Goal: Information Seeking & Learning: Check status

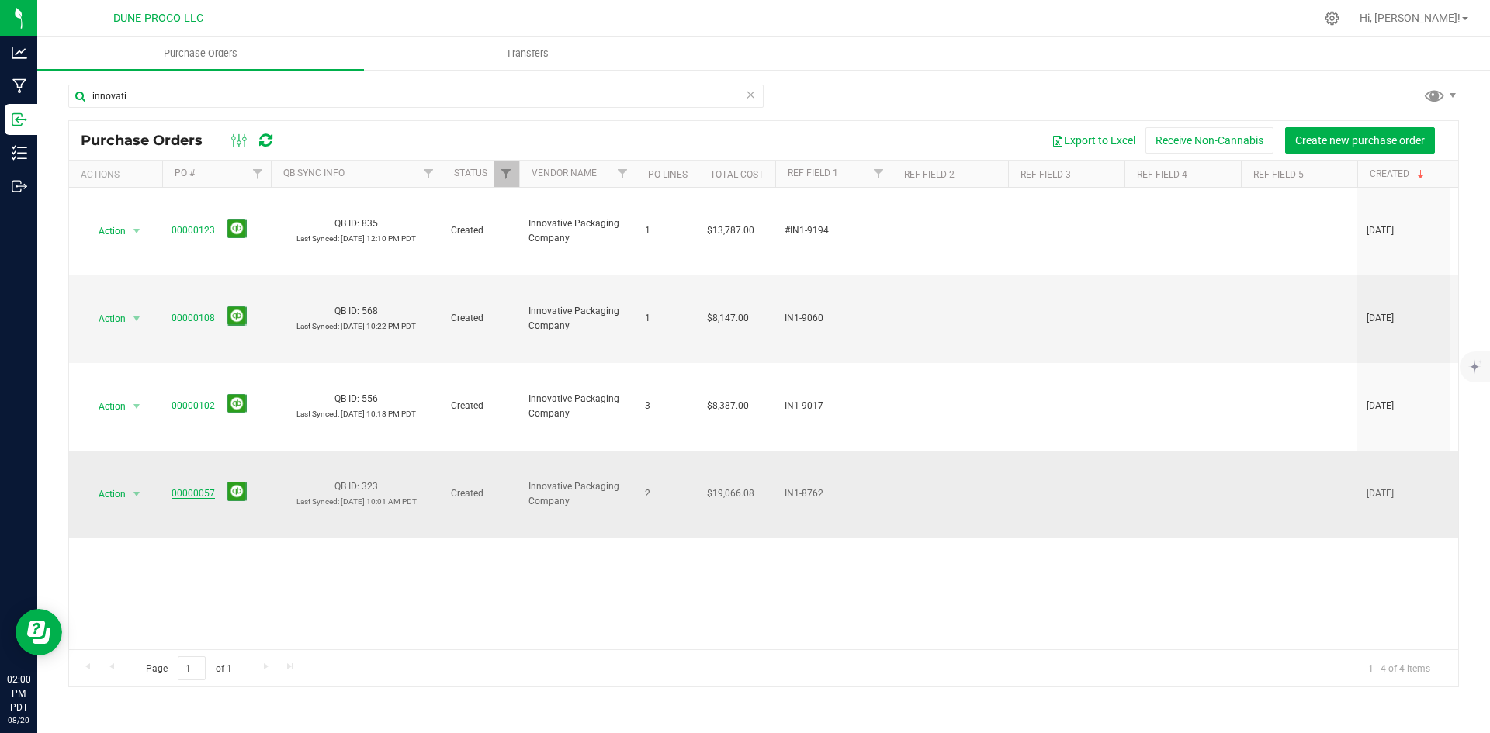
click at [179, 488] on link "00000057" at bounding box center [193, 493] width 43 height 11
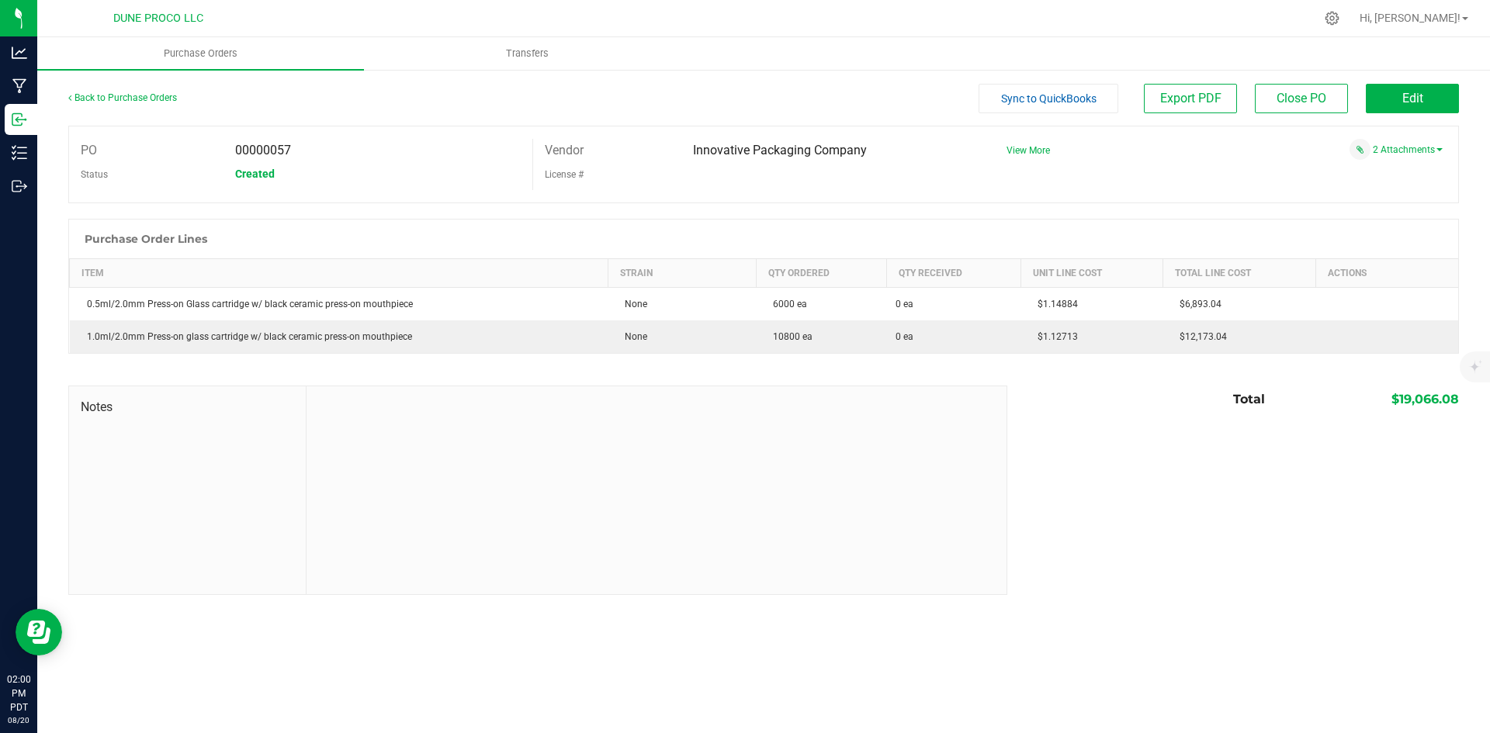
click at [171, 103] on div "Back to Purchase Orders" at bounding box center [242, 98] width 348 height 28
click at [163, 98] on link "Back to Purchase Orders" at bounding box center [122, 97] width 109 height 11
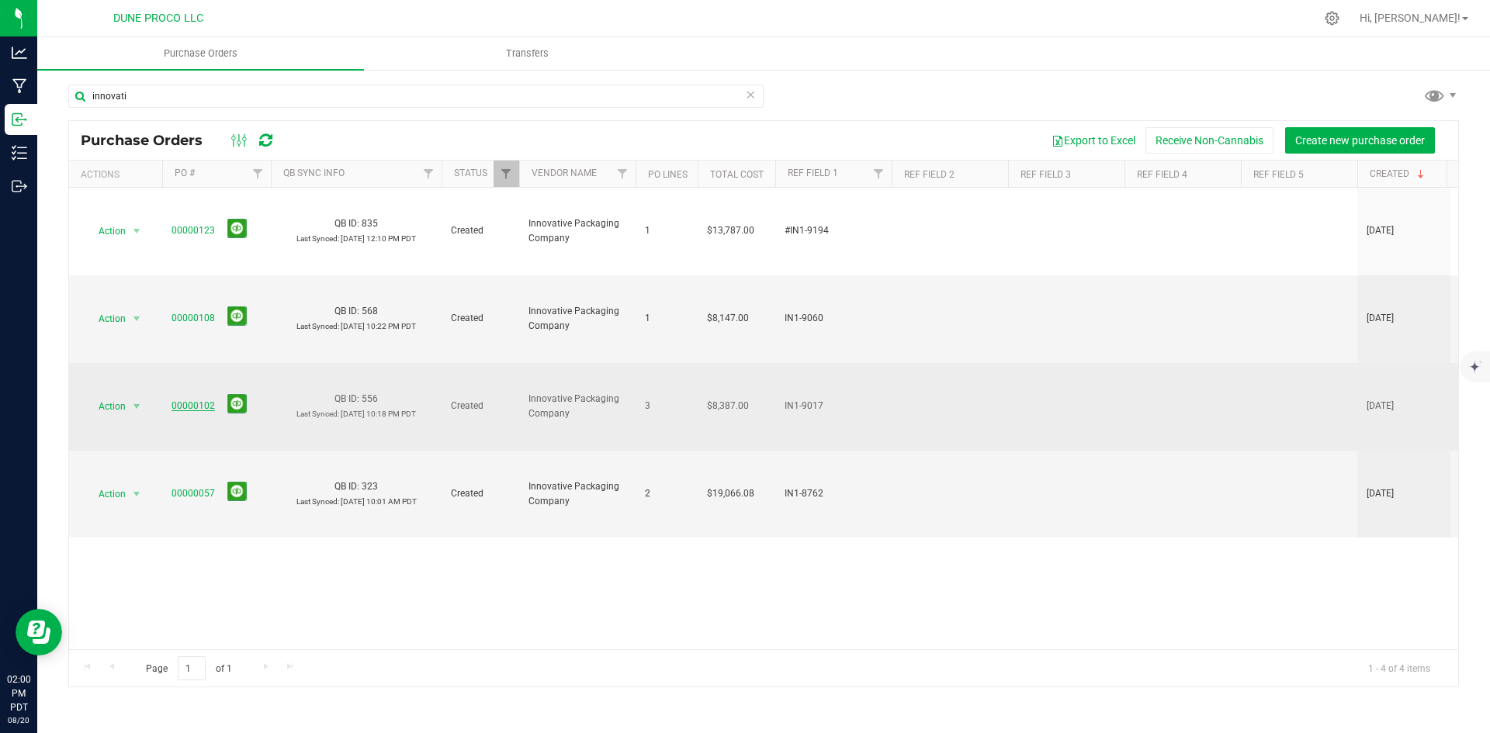
click at [195, 401] on link "00000102" at bounding box center [193, 406] width 43 height 11
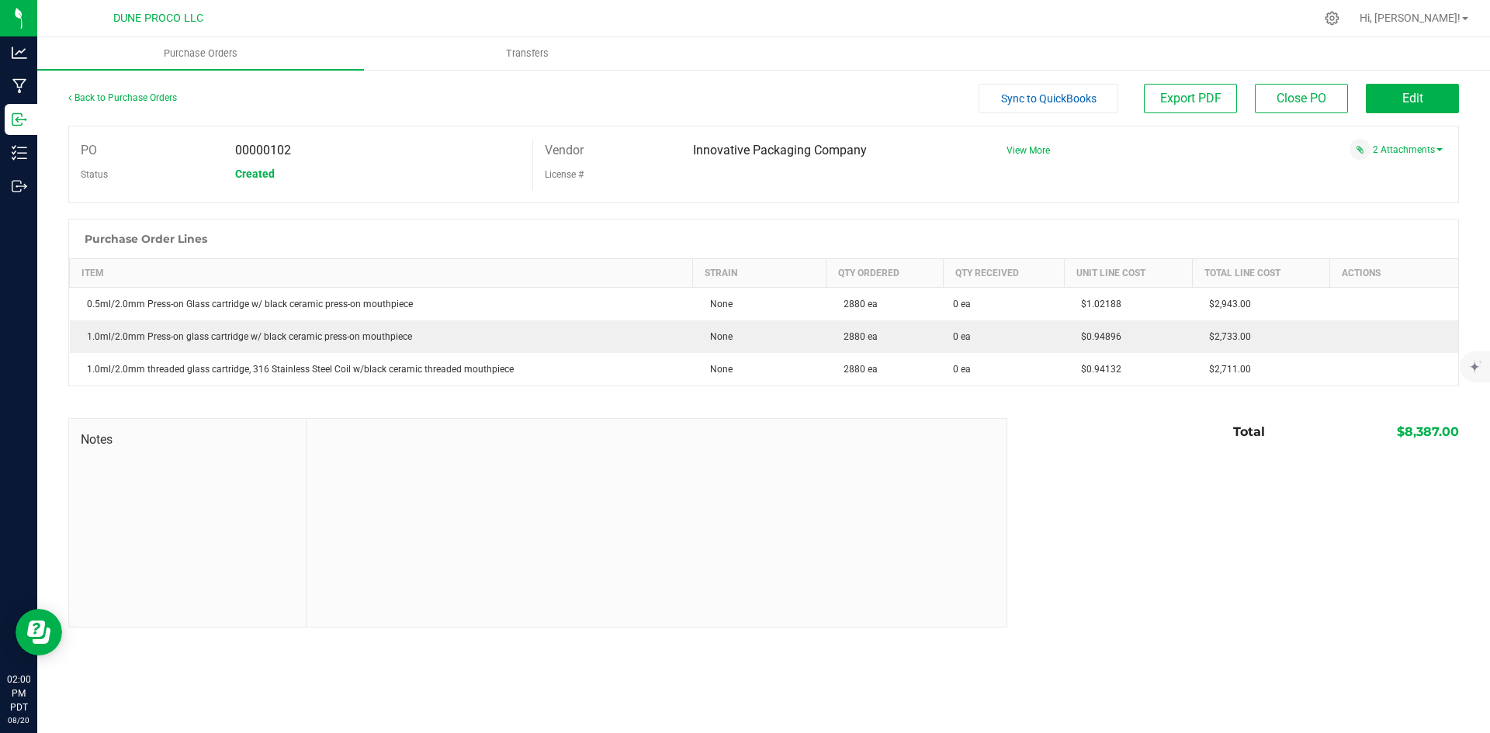
click at [1408, 157] on div "2 Attachments" at bounding box center [1219, 149] width 448 height 21
click at [1403, 149] on link "2 Attachments" at bounding box center [1408, 149] width 70 height 11
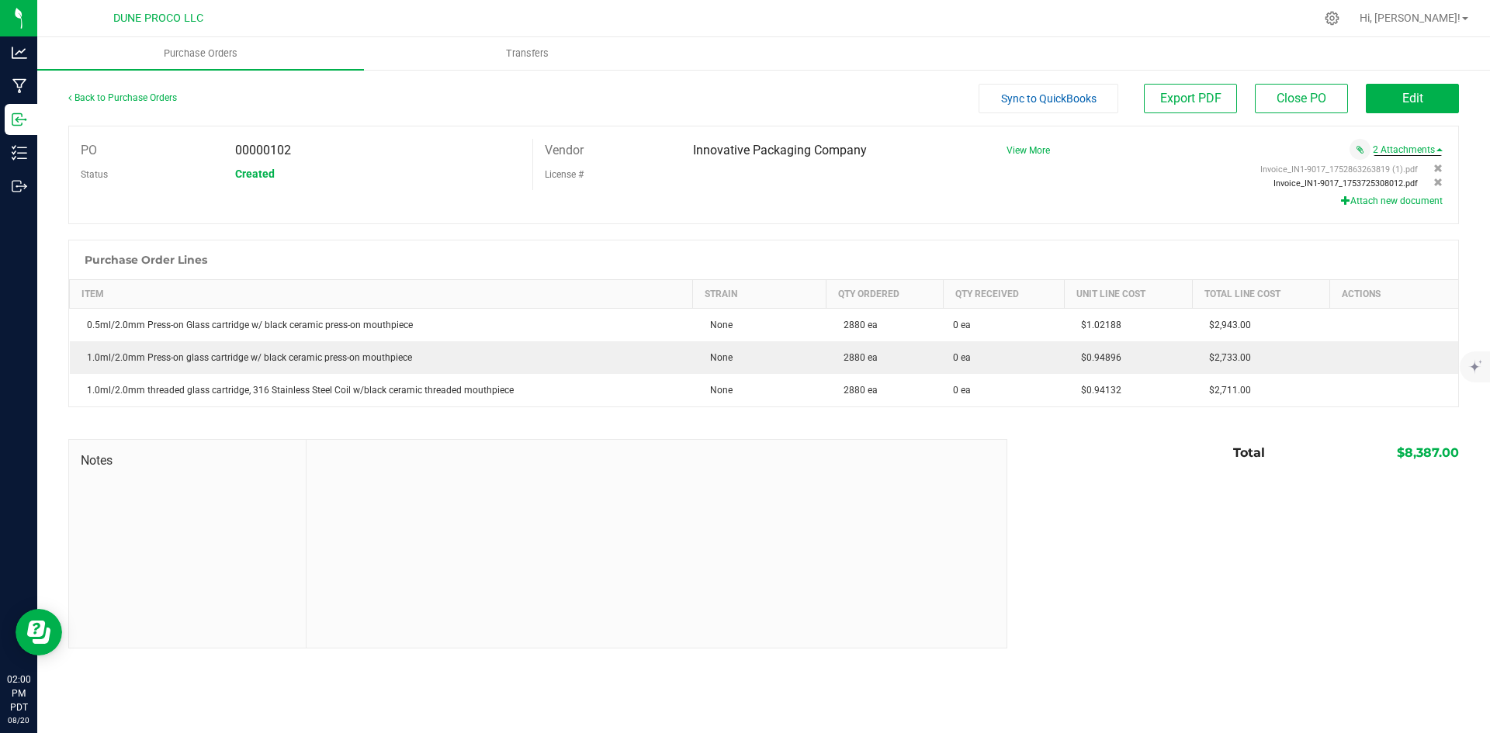
click at [1354, 180] on span "Invoice_IN1-9017_1753725308012.pdf" at bounding box center [1346, 184] width 144 height 10
click at [143, 96] on link "Back to Purchase Orders" at bounding box center [122, 97] width 109 height 11
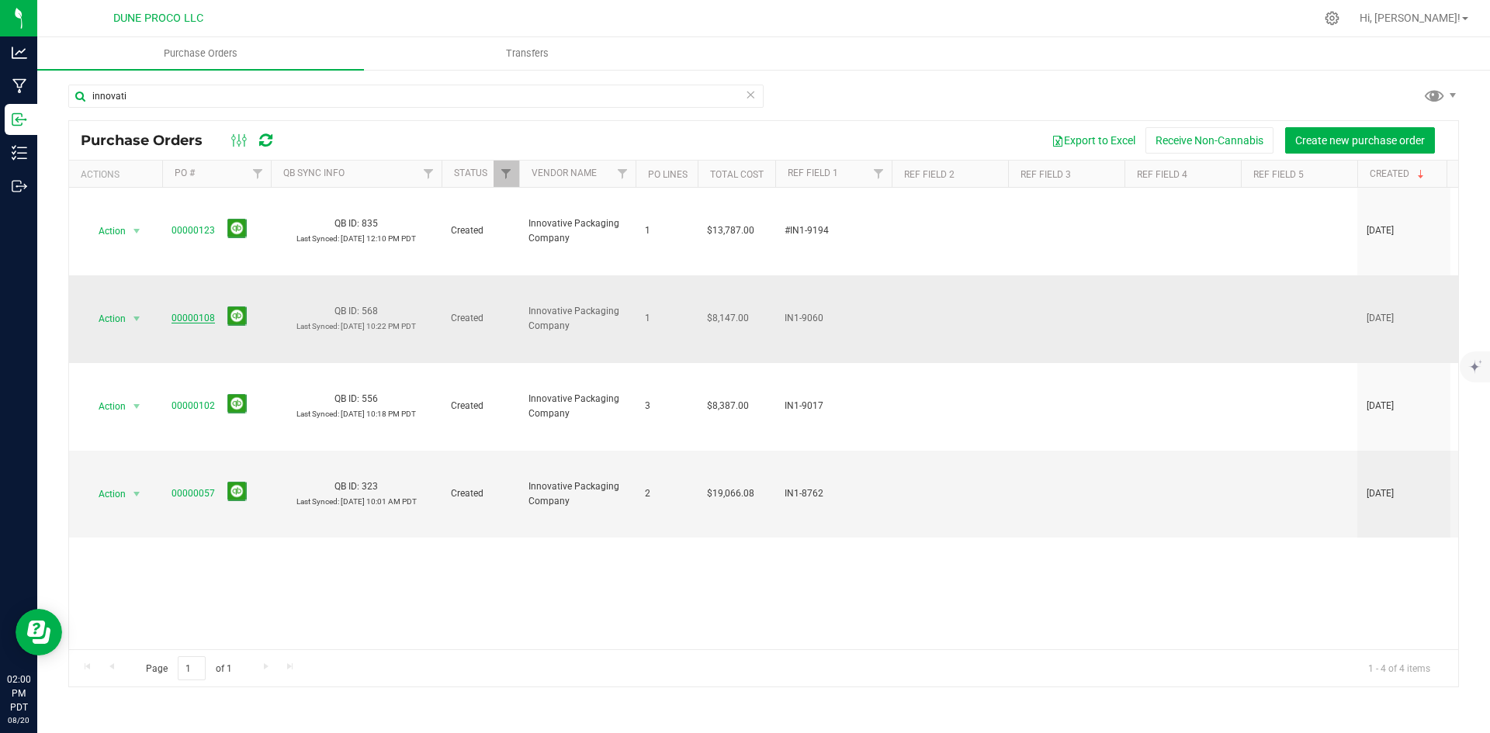
click at [199, 313] on link "00000108" at bounding box center [193, 318] width 43 height 11
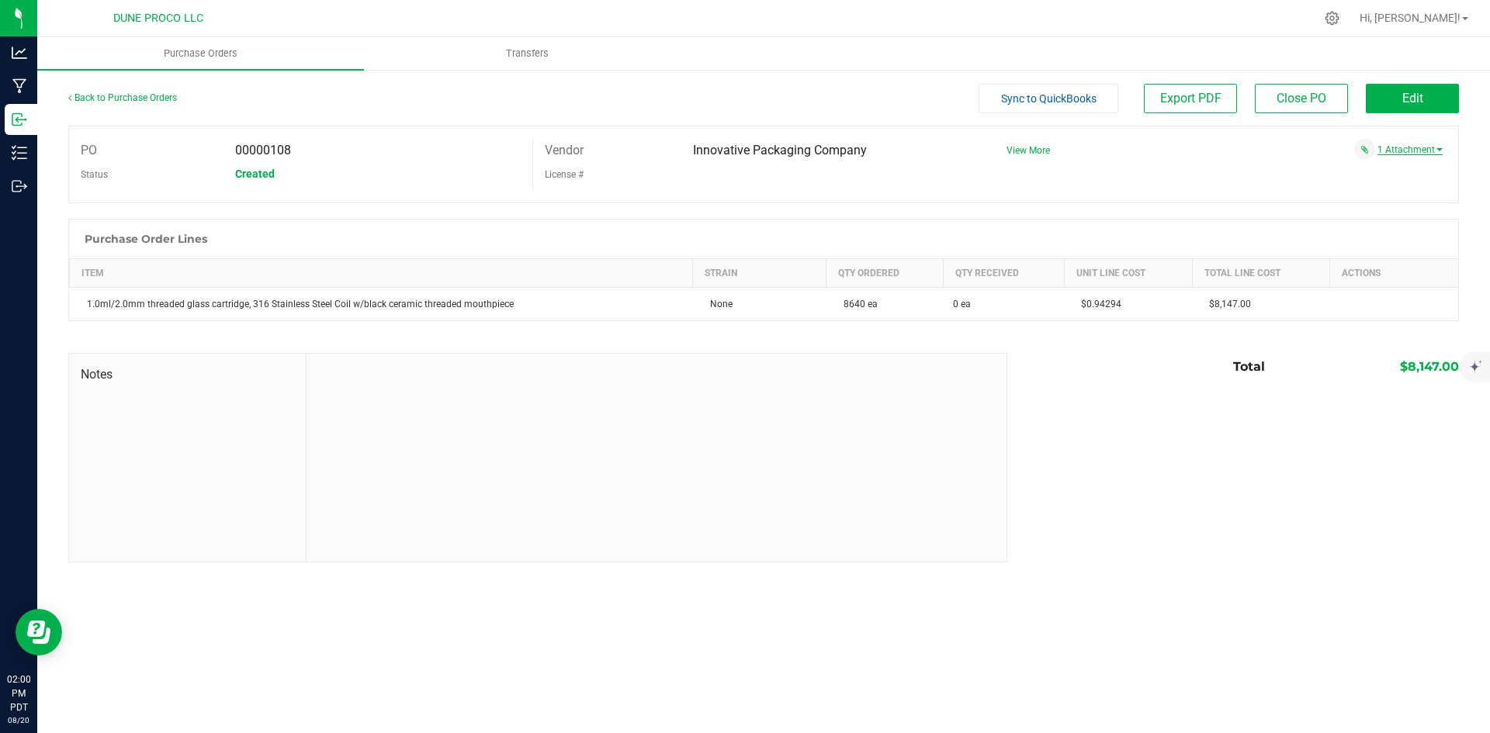
click at [1406, 154] on link "1 Attachment" at bounding box center [1410, 149] width 65 height 11
click at [1355, 170] on span "Invoice_IN1-9060_1753725383295.pdf" at bounding box center [1346, 170] width 144 height 10
click at [155, 95] on link "Back to Purchase Orders" at bounding box center [122, 97] width 109 height 11
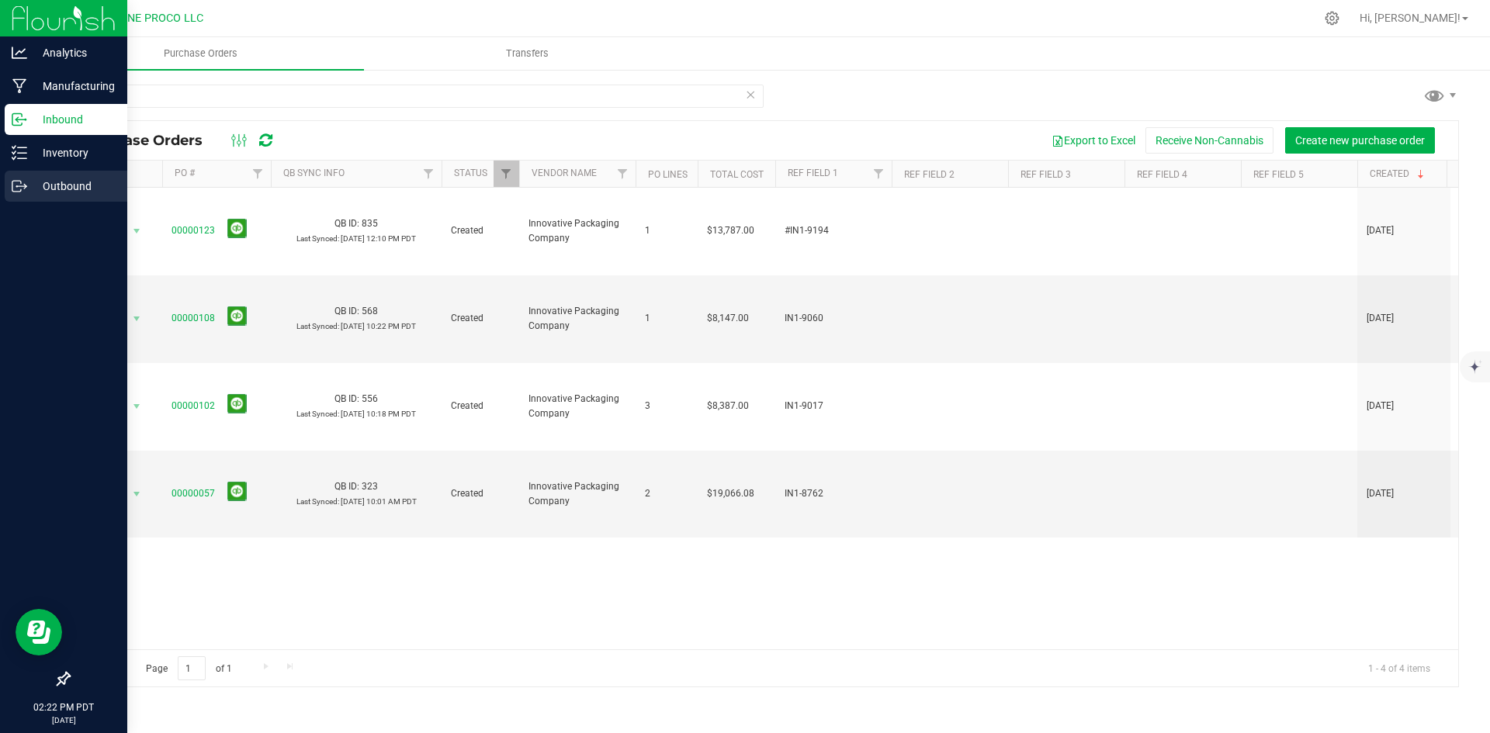
click at [31, 189] on p "Outbound" at bounding box center [73, 186] width 93 height 19
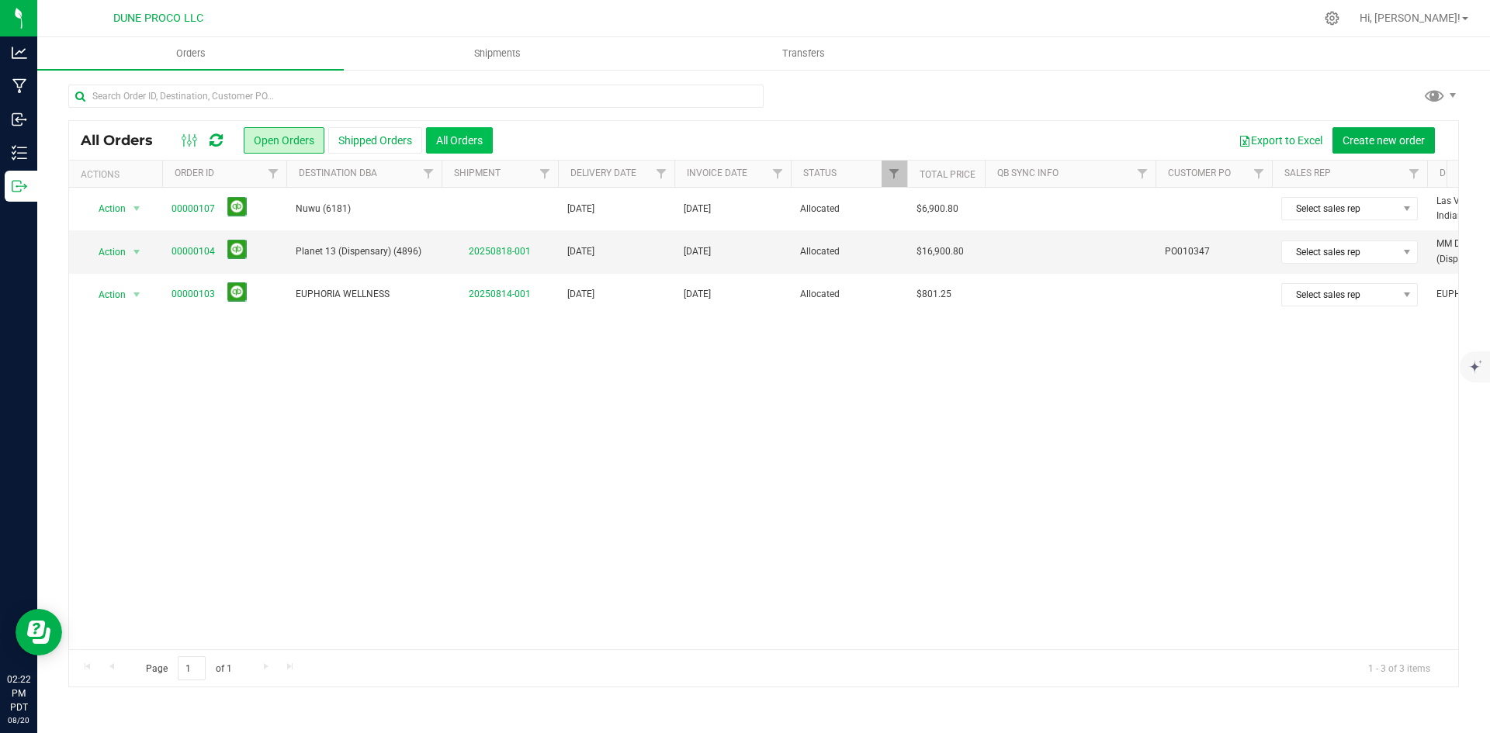
click at [456, 133] on button "All Orders" at bounding box center [459, 140] width 67 height 26
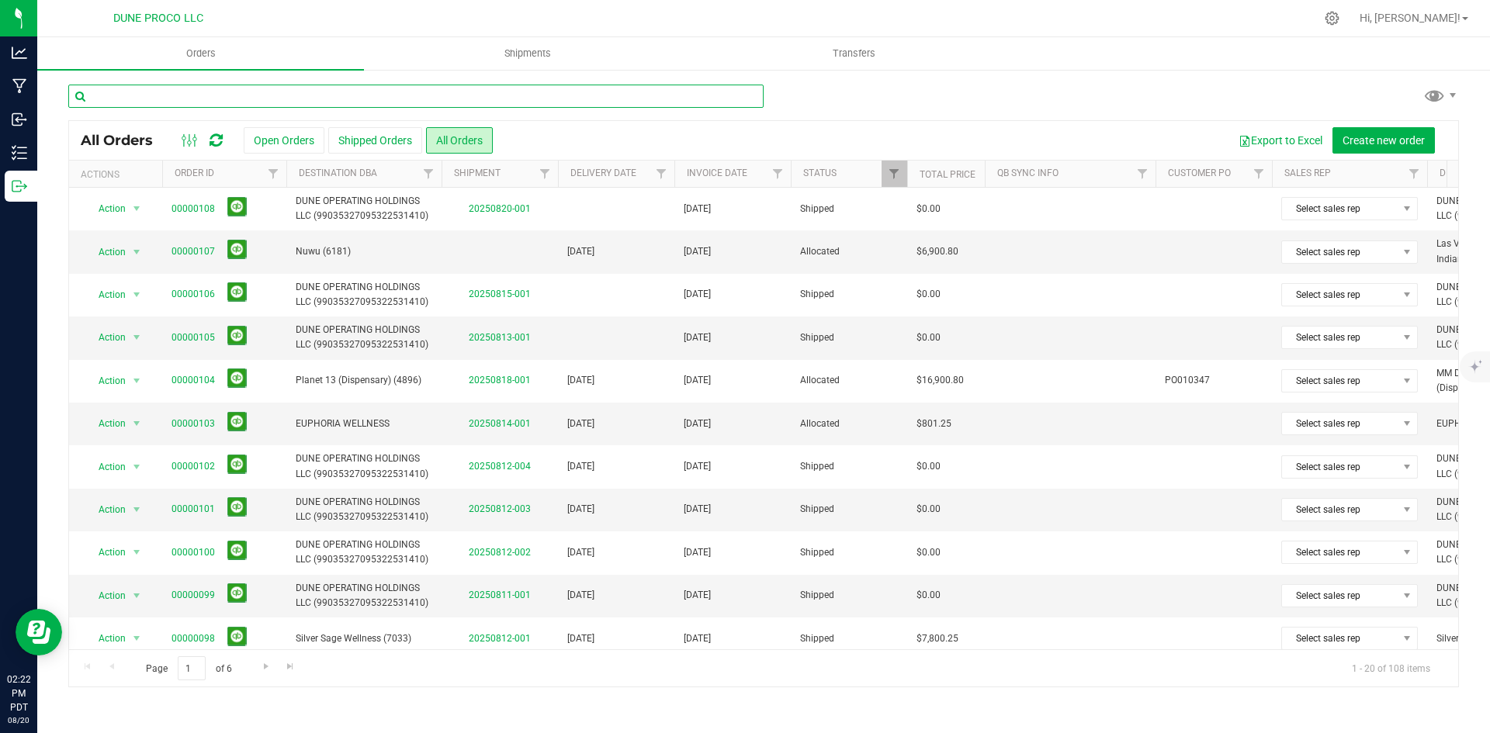
click at [436, 92] on input "text" at bounding box center [415, 96] width 695 height 23
type input "14"
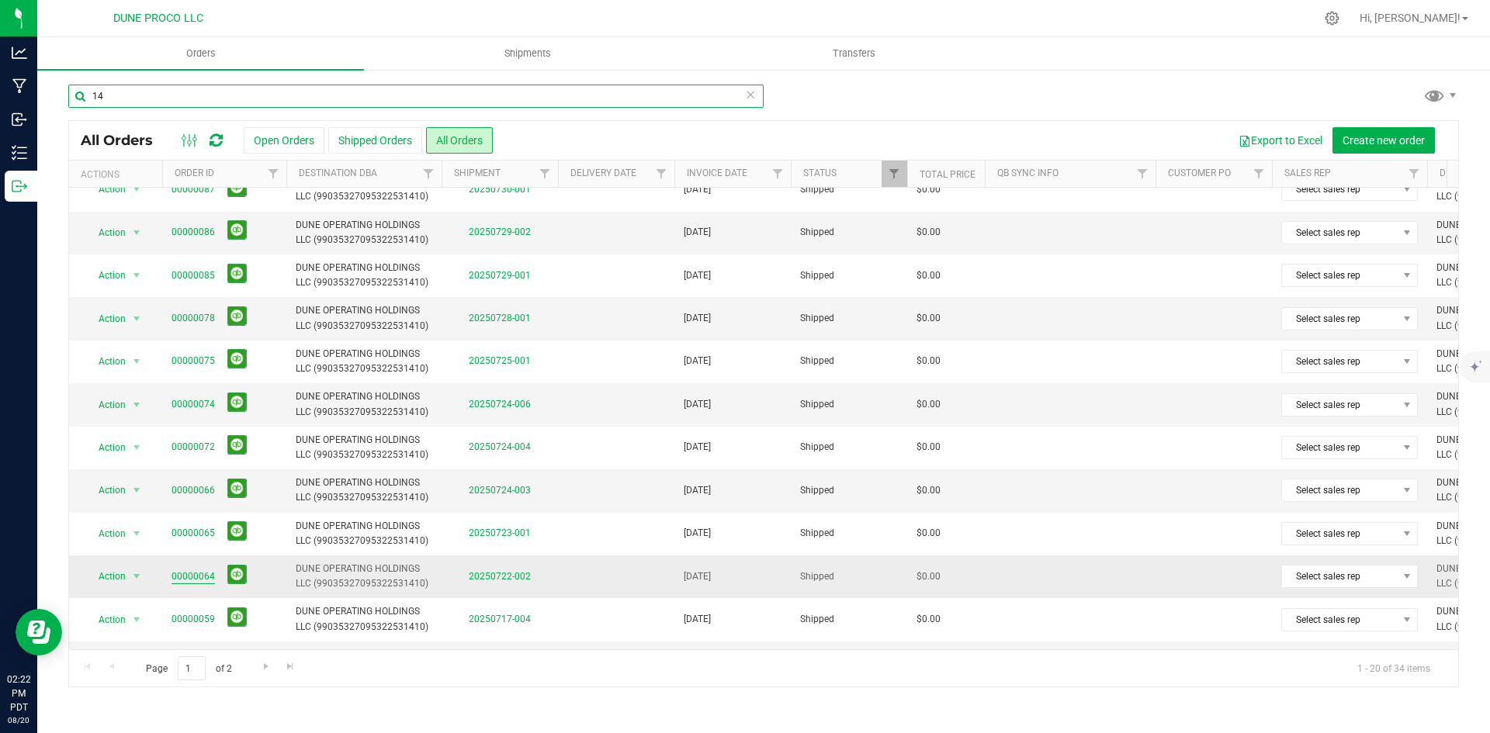
scroll to position [409, 0]
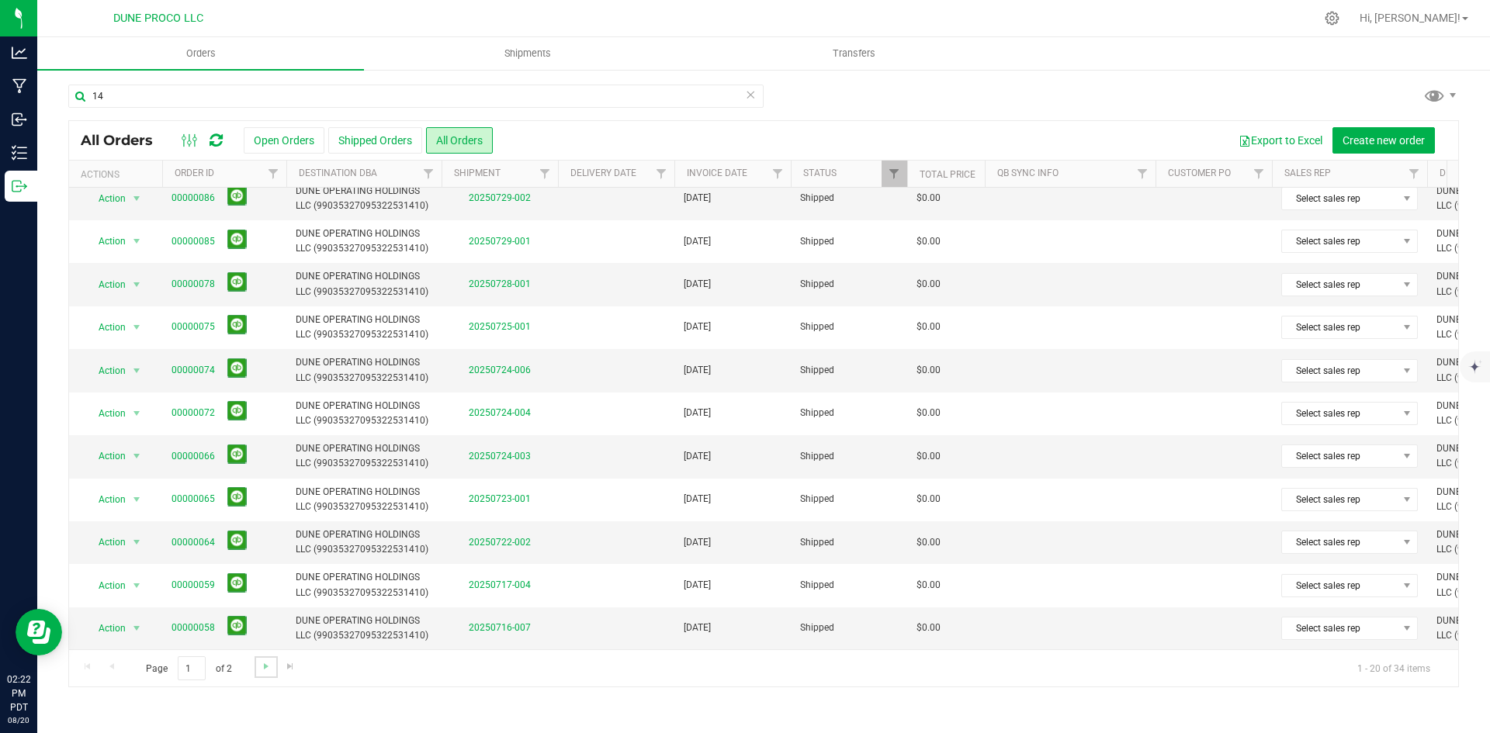
click at [255, 672] on link "Go to the next page" at bounding box center [266, 667] width 23 height 21
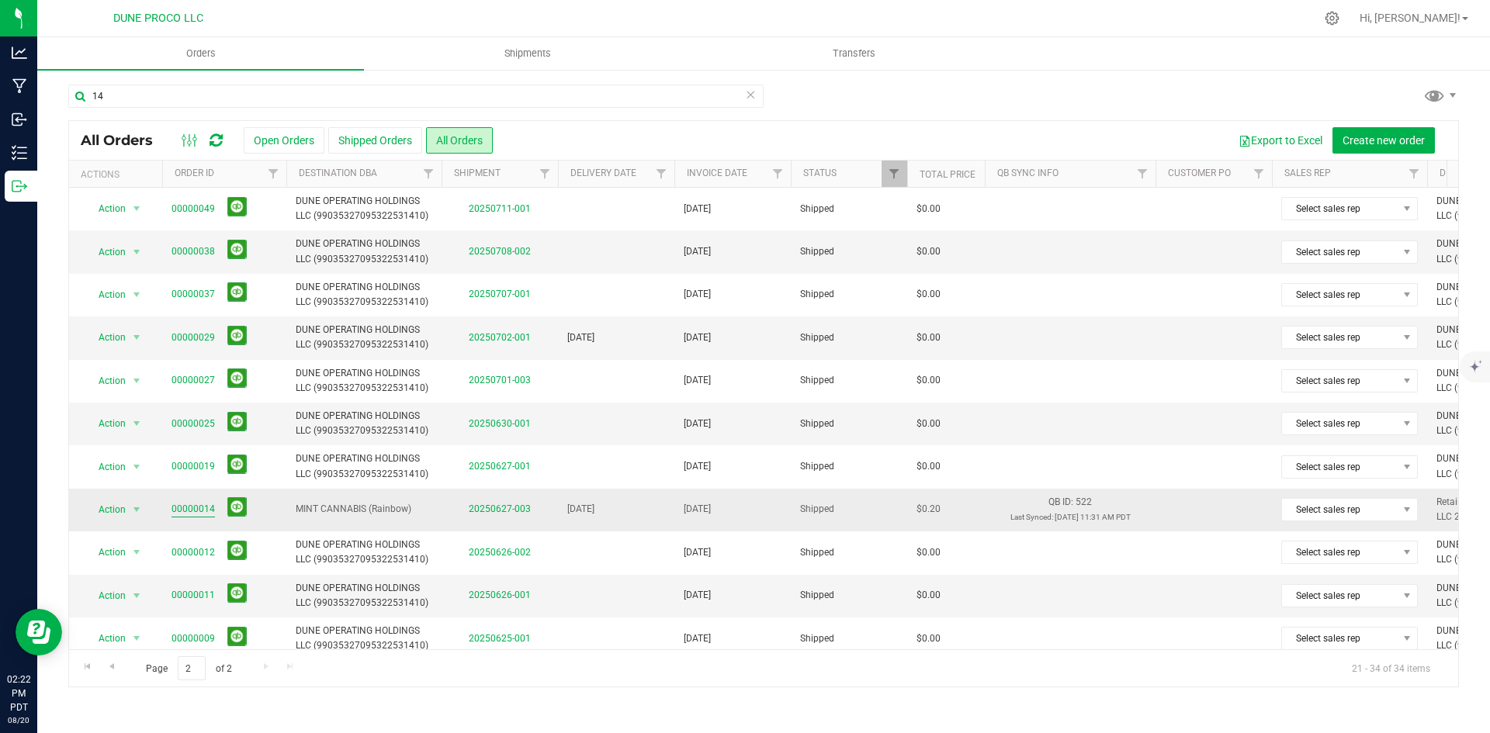
click at [189, 504] on link "00000014" at bounding box center [193, 509] width 43 height 15
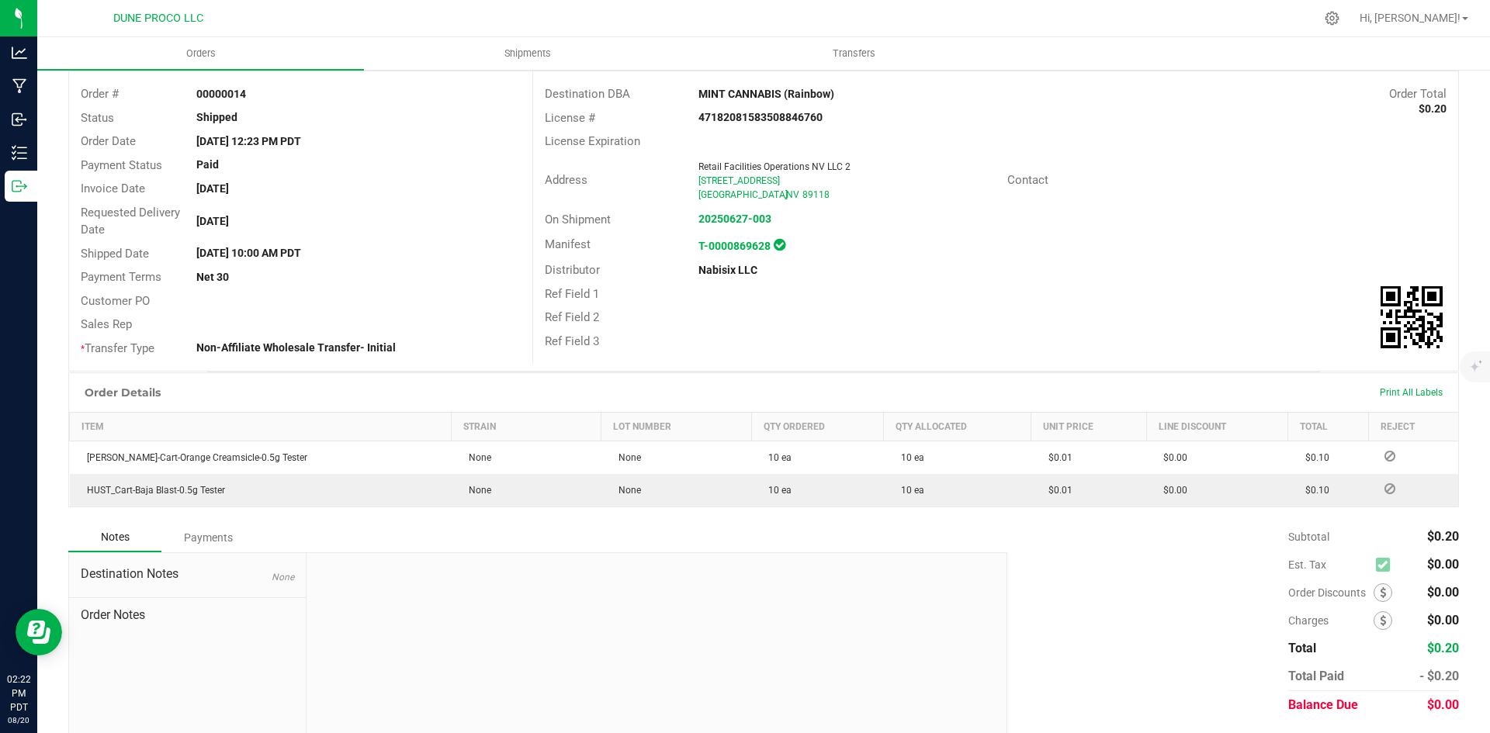
scroll to position [129, 0]
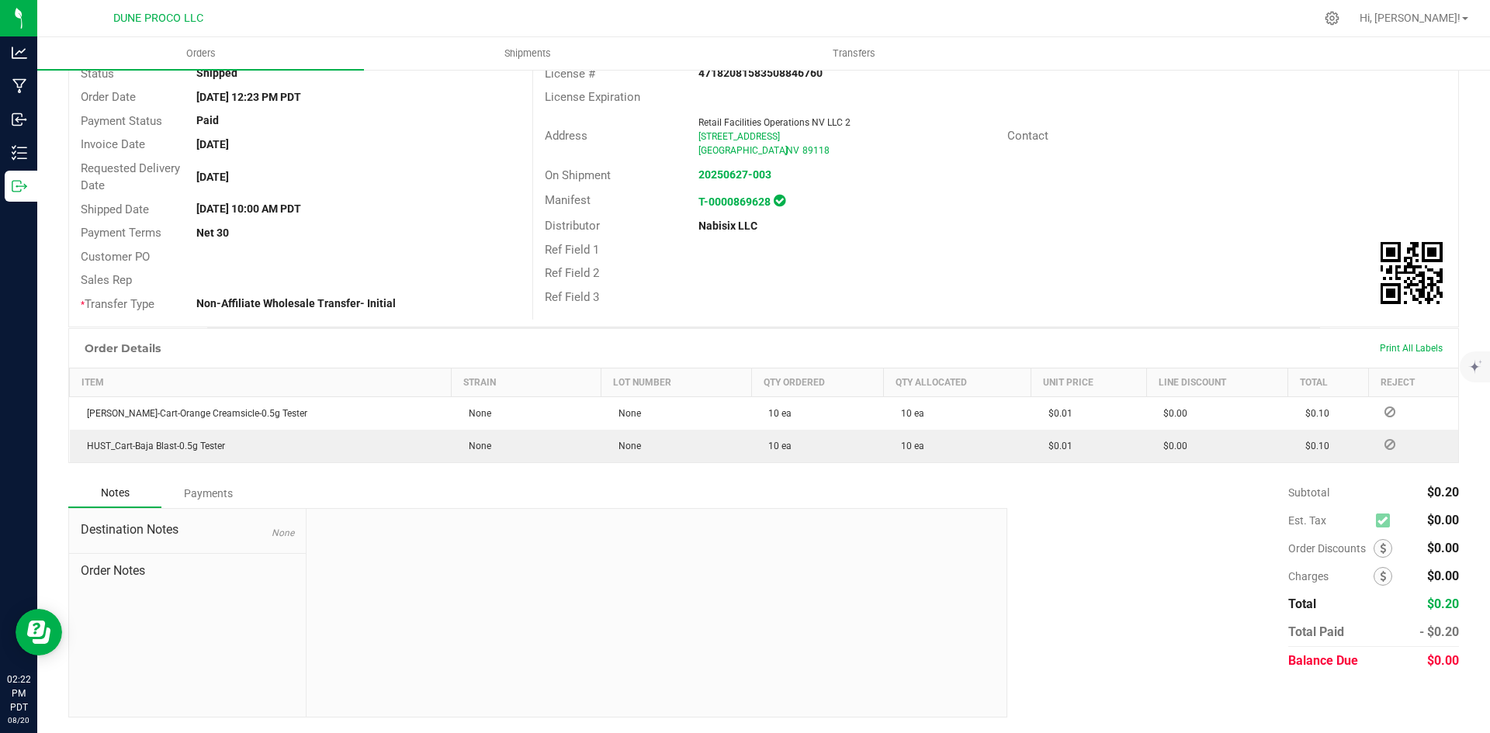
click at [188, 492] on div "Payments" at bounding box center [207, 494] width 93 height 28
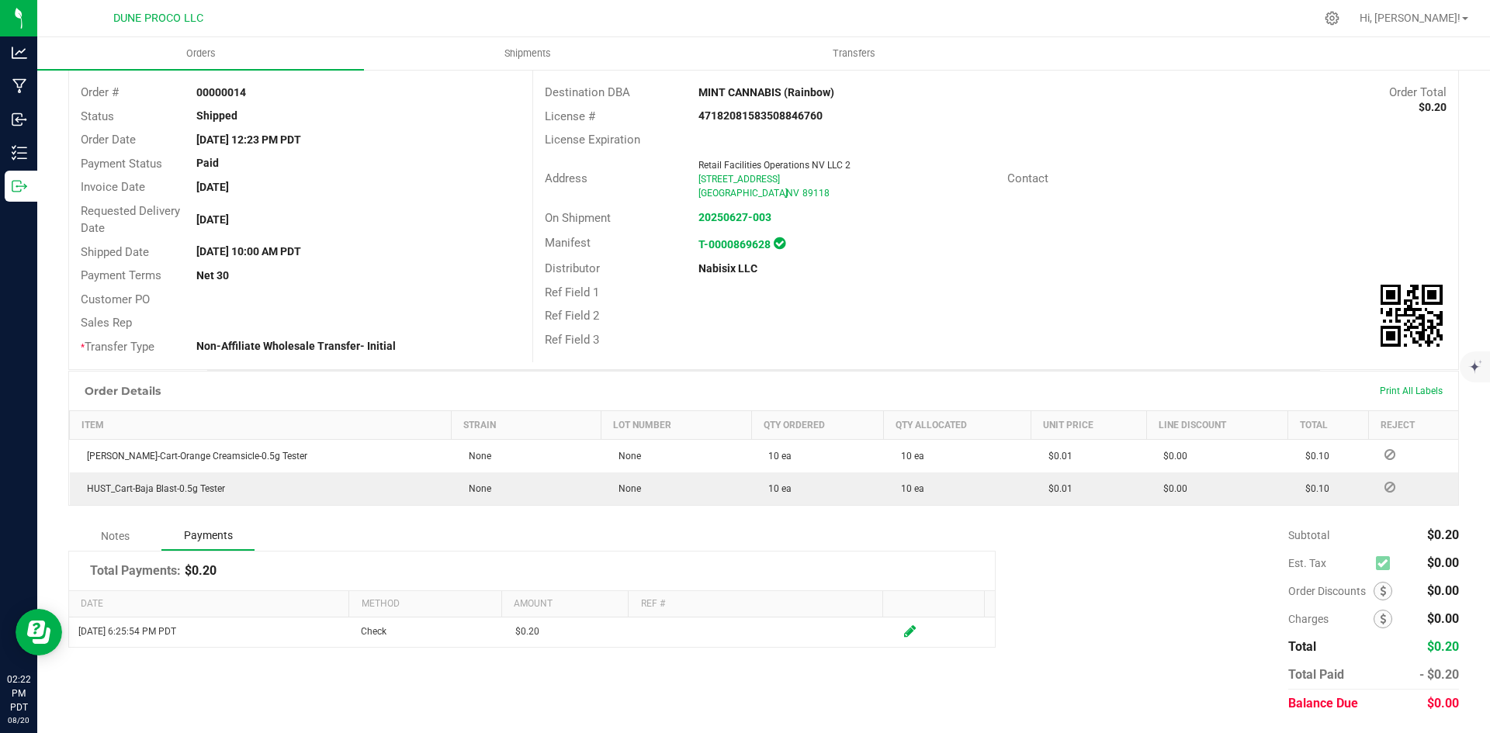
click at [144, 573] on h1 "Total Payments:" at bounding box center [135, 572] width 91 height 16
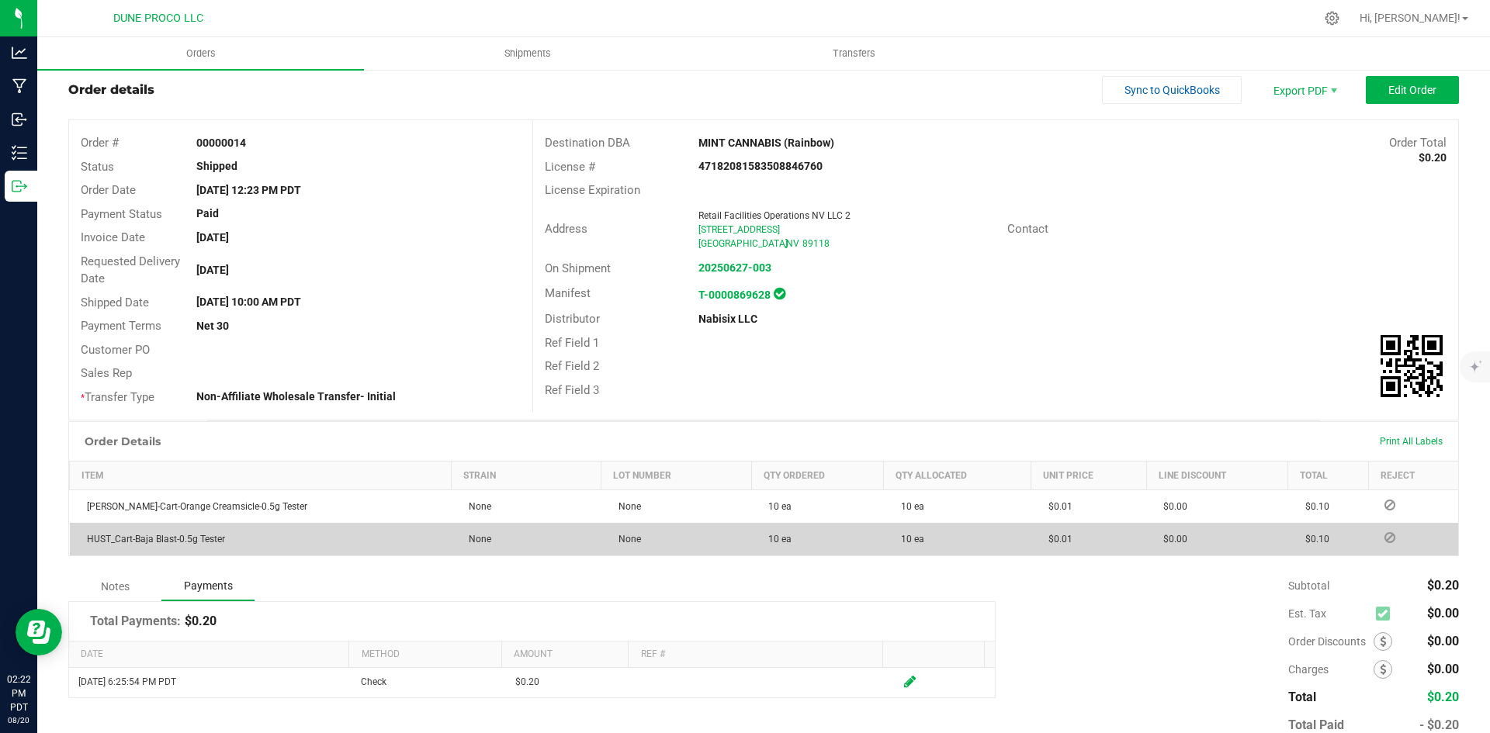
scroll to position [9, 0]
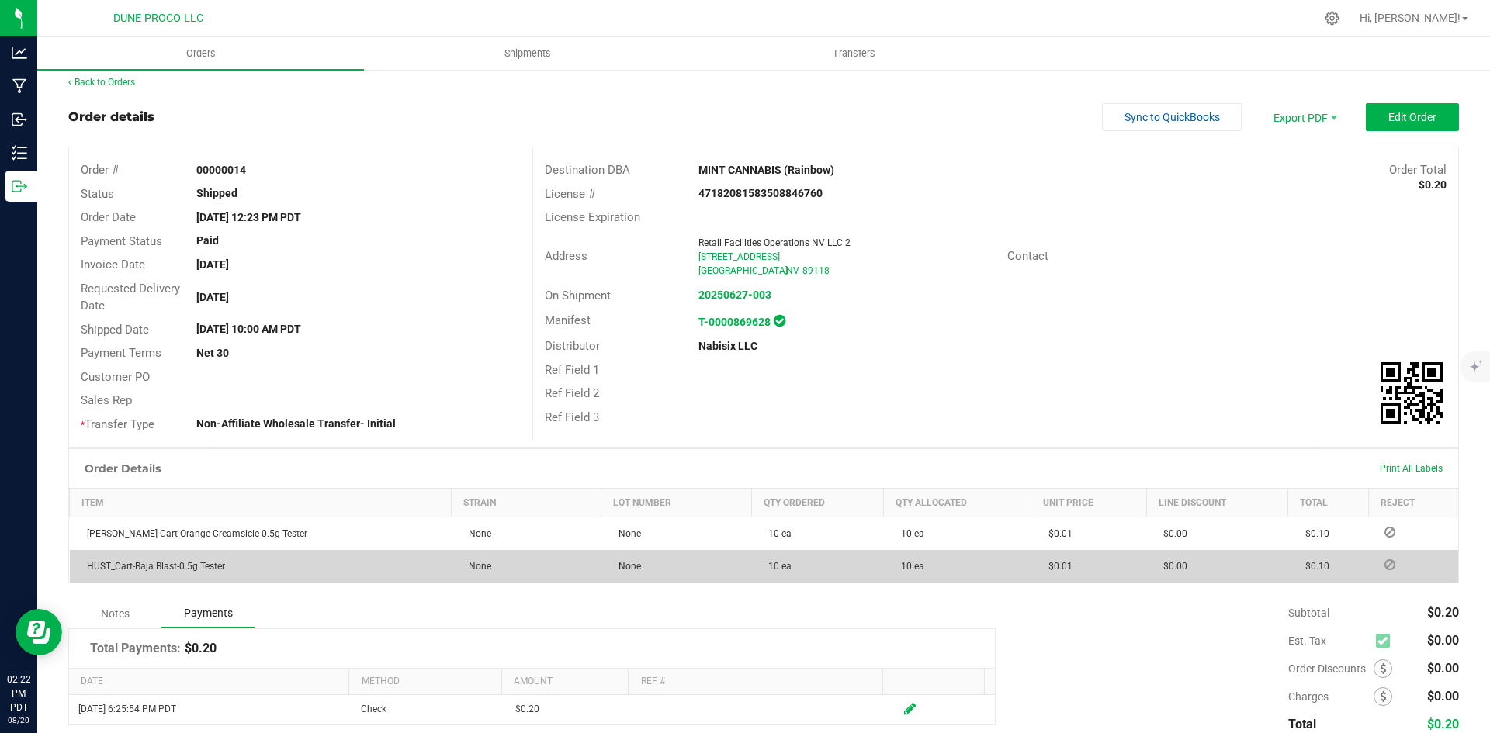
click at [120, 533] on span "[PERSON_NAME]-Cart-Orange Creamsicle-0.5g Tester" at bounding box center [193, 534] width 228 height 11
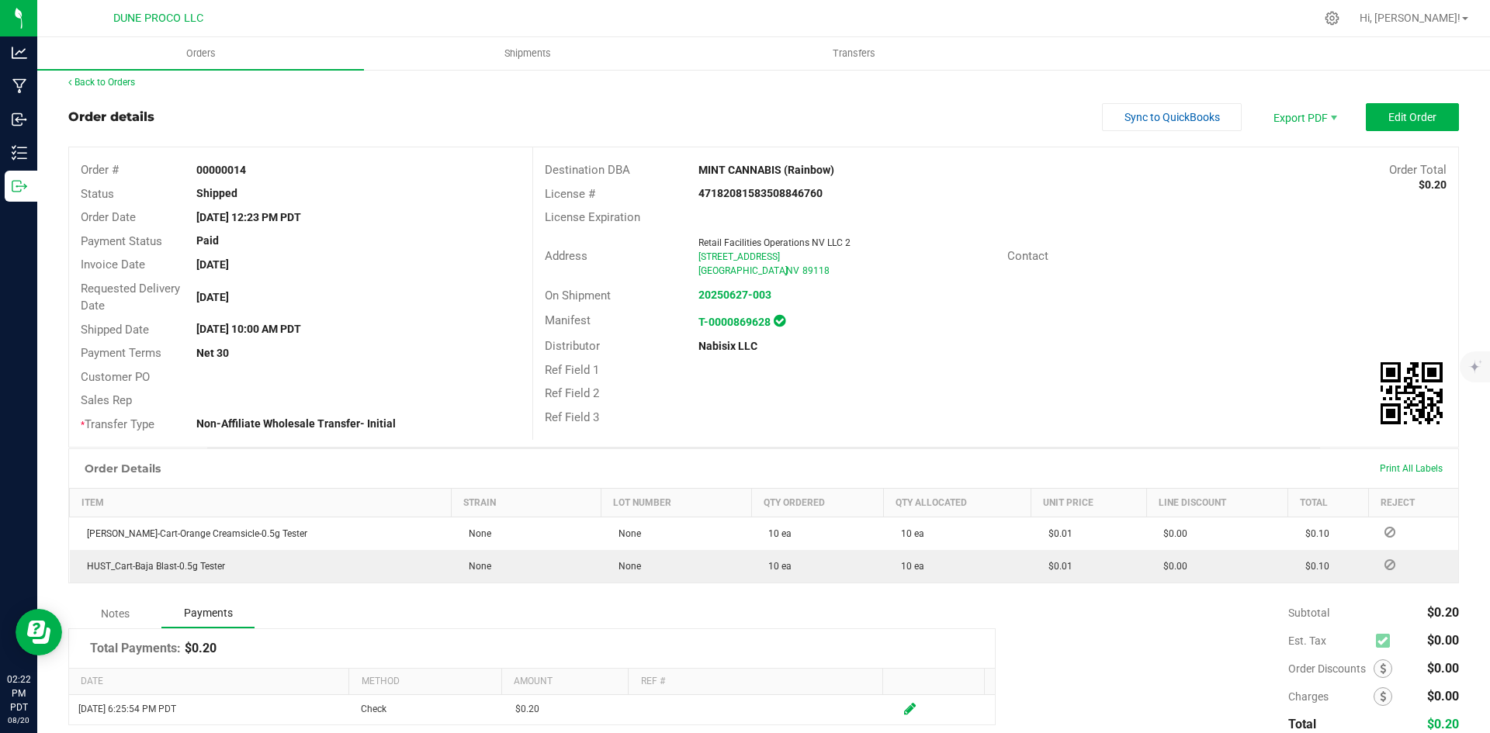
click at [128, 624] on div "Notes" at bounding box center [114, 614] width 93 height 28
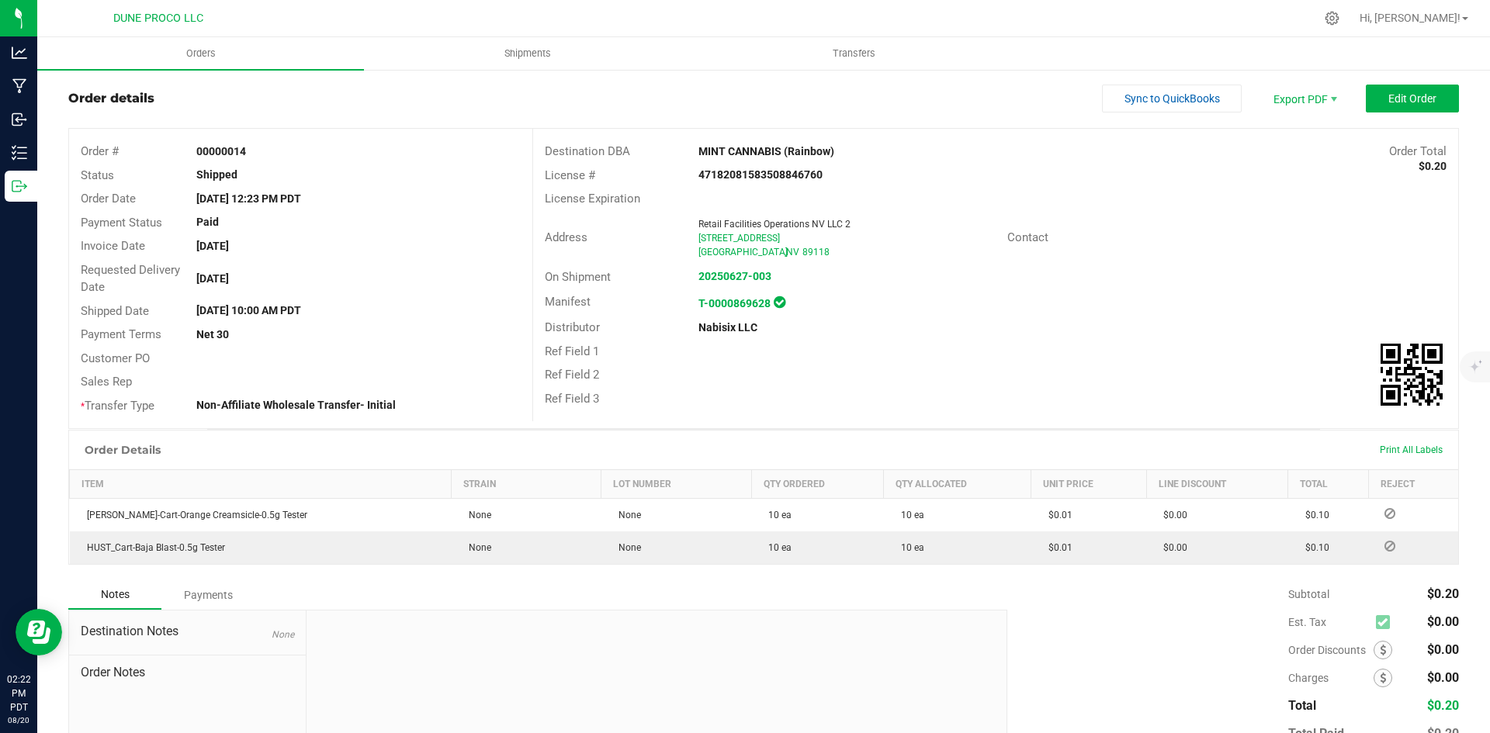
scroll to position [0, 0]
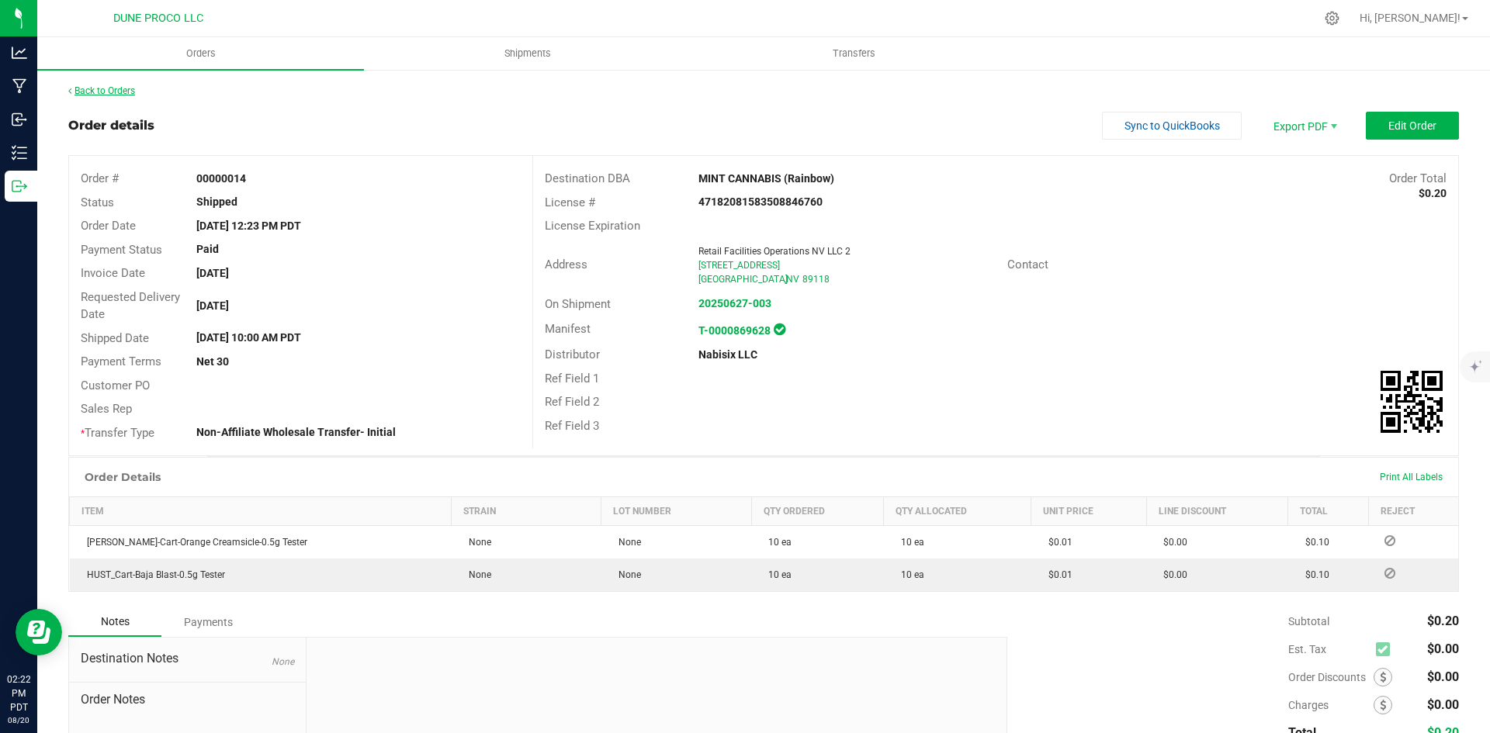
click at [126, 86] on link "Back to Orders" at bounding box center [101, 90] width 67 height 11
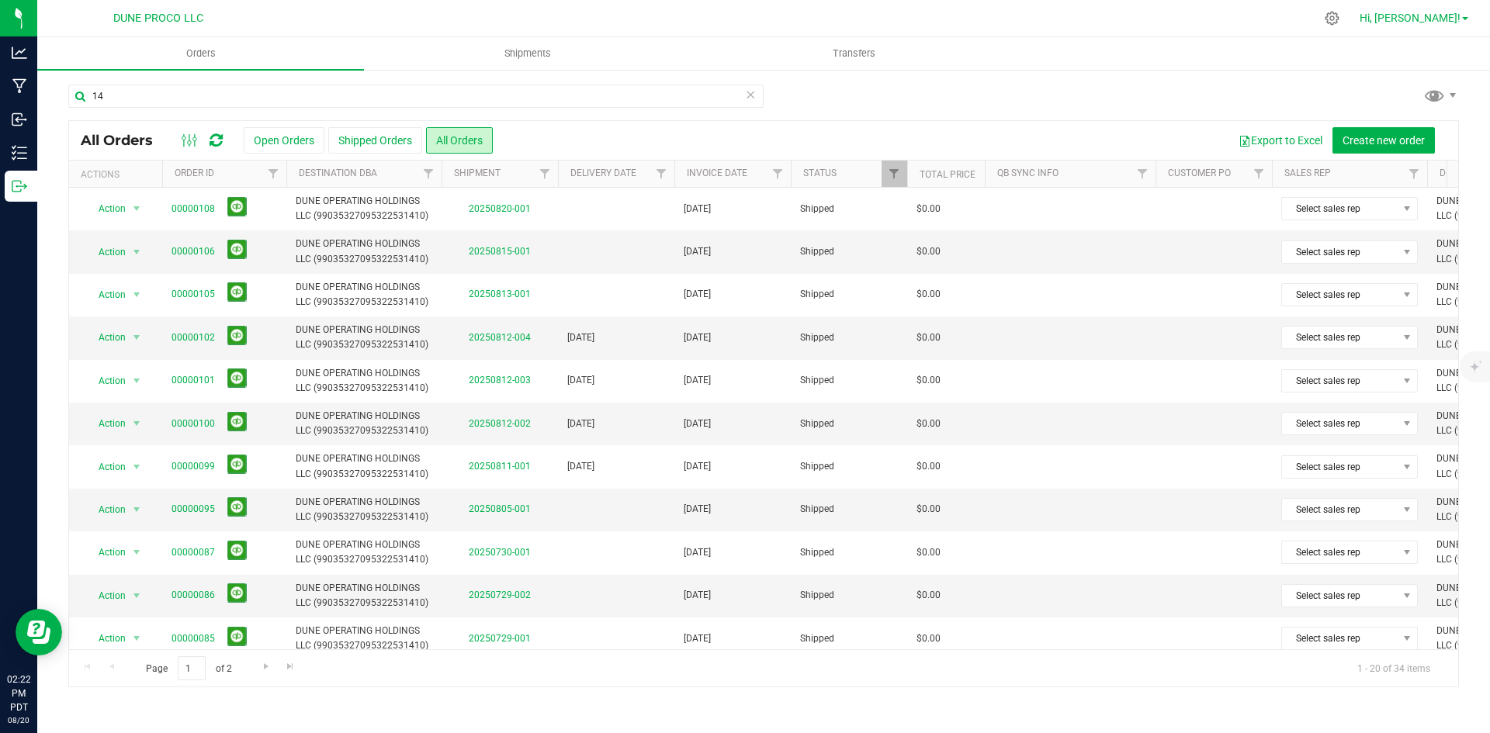
click at [1420, 16] on span "Hi, [PERSON_NAME]!" at bounding box center [1410, 18] width 101 height 12
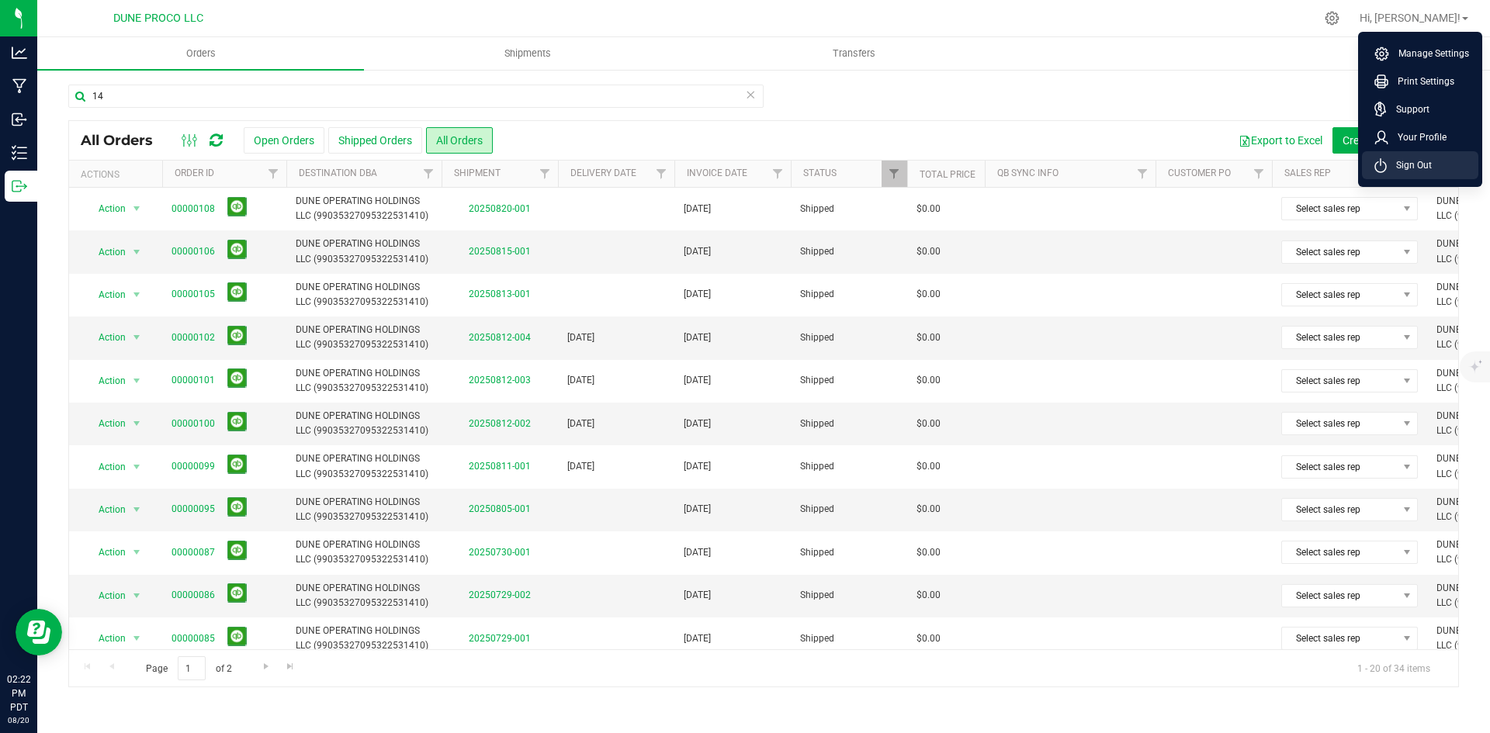
click at [1421, 162] on span "Sign Out" at bounding box center [1409, 166] width 45 height 16
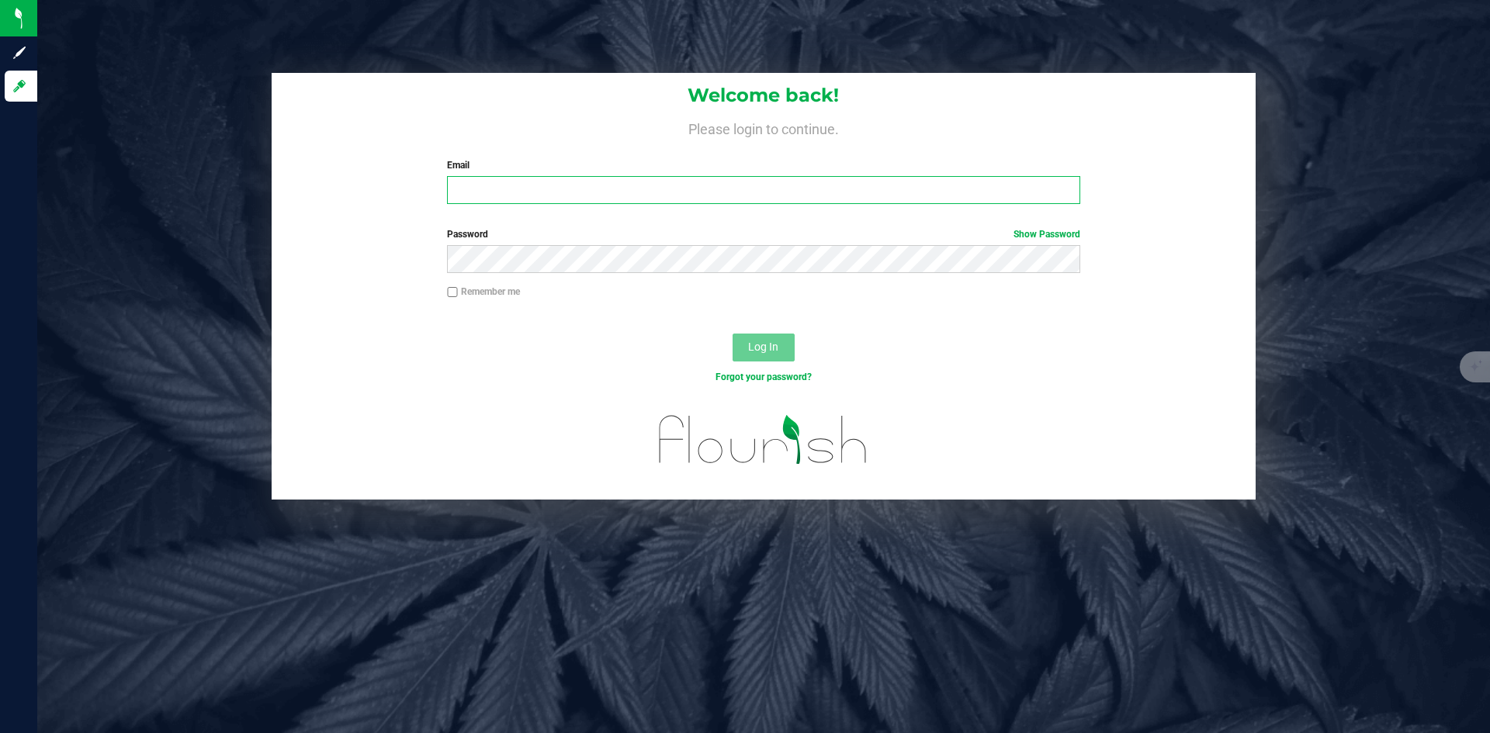
type input "[PERSON_NAME][EMAIL_ADDRESS][PERSON_NAME][DOMAIN_NAME]"
click at [804, 186] on input "[PERSON_NAME][EMAIL_ADDRESS][PERSON_NAME][DOMAIN_NAME]" at bounding box center [763, 190] width 633 height 28
click at [1330, 140] on div "Welcome back! Please login to continue. Email [PERSON_NAME][EMAIL_ADDRESS][PERS…" at bounding box center [764, 286] width 1476 height 427
click at [784, 345] on button "Log In" at bounding box center [764, 348] width 62 height 28
